Goal: Task Accomplishment & Management: Use online tool/utility

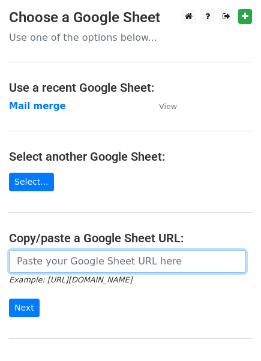
click at [60, 263] on input "url" at bounding box center [127, 261] width 237 height 23
paste input "[URL][DOMAIN_NAME]"
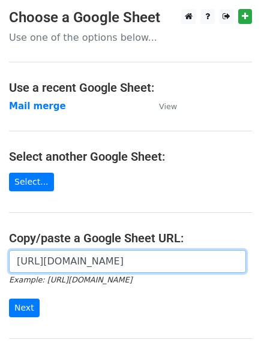
scroll to position [114, 0]
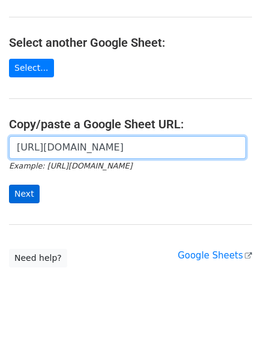
type input "[URL][DOMAIN_NAME]"
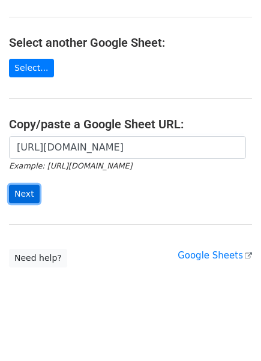
click at [30, 193] on input "Next" at bounding box center [24, 194] width 31 height 19
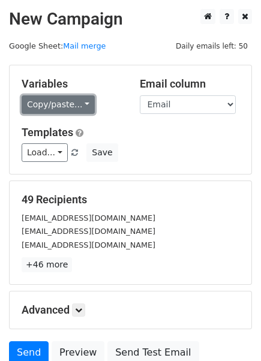
click at [36, 99] on link "Copy/paste..." at bounding box center [58, 104] width 73 height 19
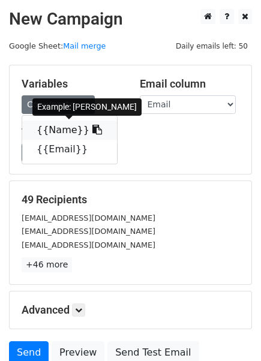
click at [54, 131] on link "{{Name}}" at bounding box center [69, 130] width 95 height 19
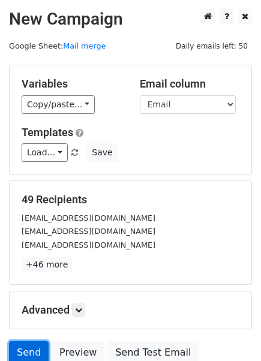
click at [27, 348] on link "Send" at bounding box center [29, 353] width 40 height 23
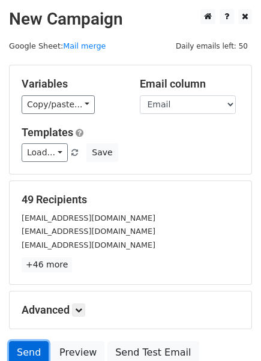
click at [27, 348] on link "Send" at bounding box center [29, 353] width 40 height 23
